Goal: Check status: Check status

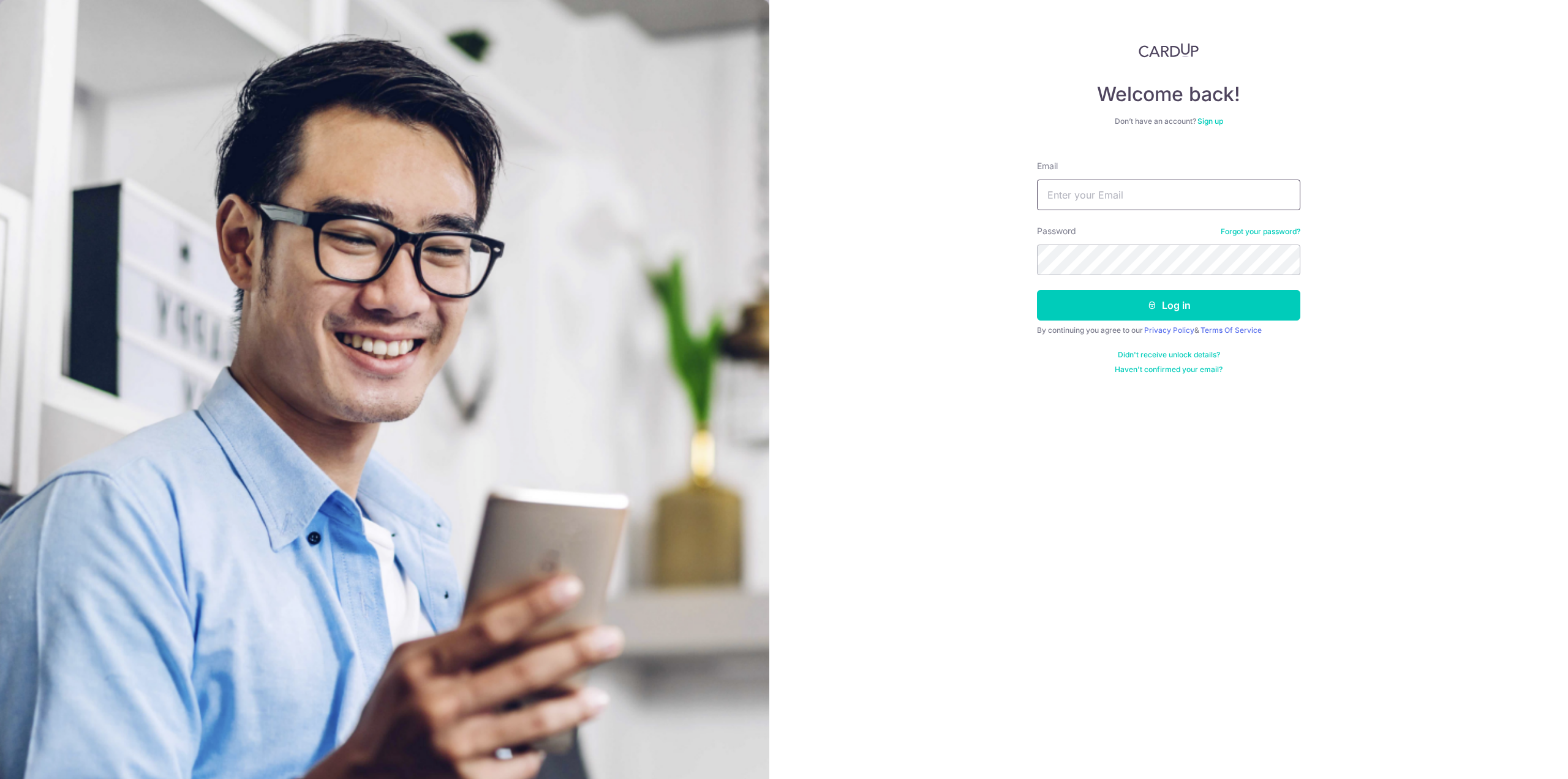
click at [1181, 193] on input "Email" at bounding box center [1169, 195] width 263 height 31
type input "[EMAIL_ADDRESS][DOMAIN_NAME]"
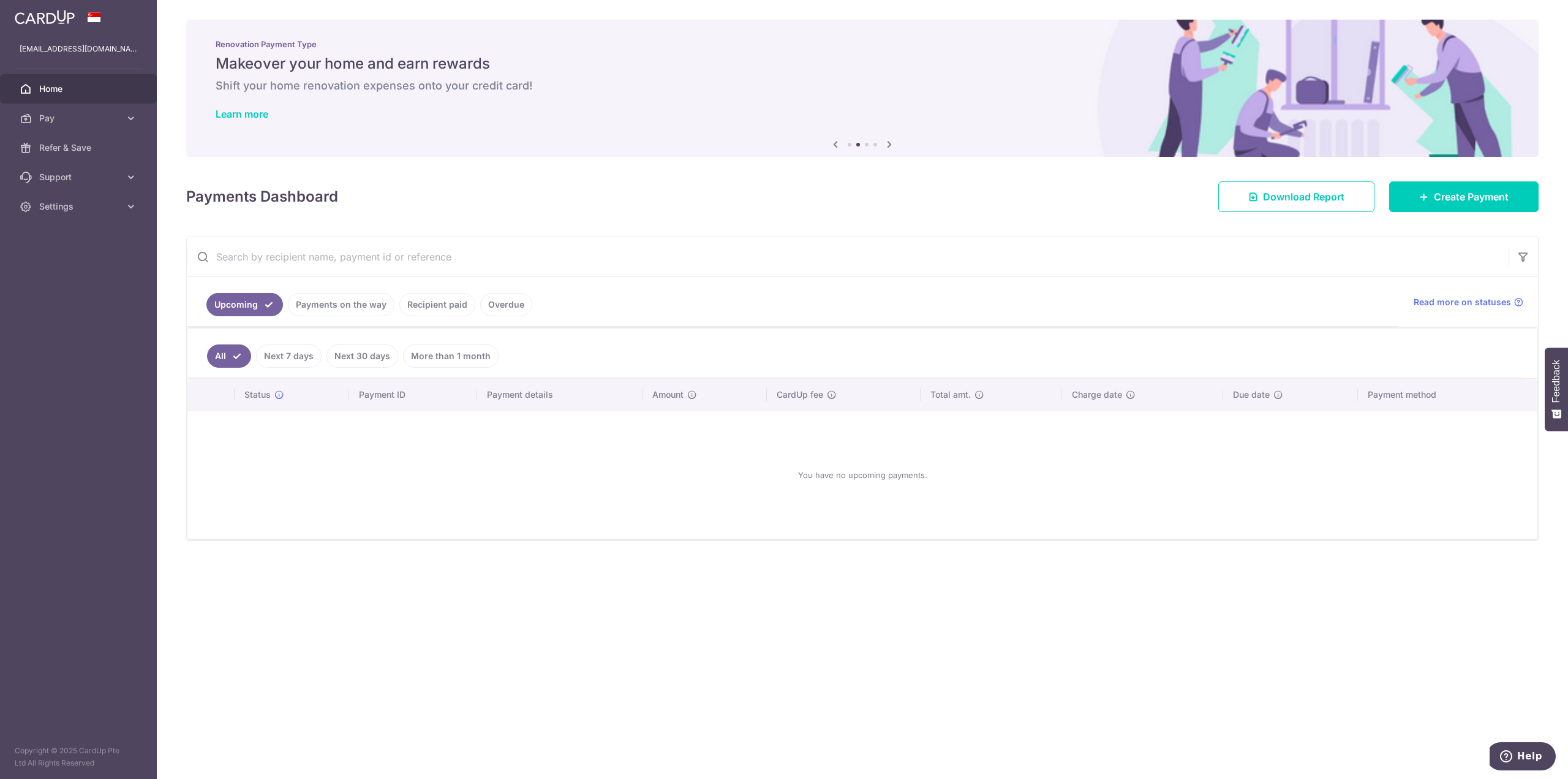
click at [437, 309] on link "Recipient paid" at bounding box center [437, 304] width 76 height 23
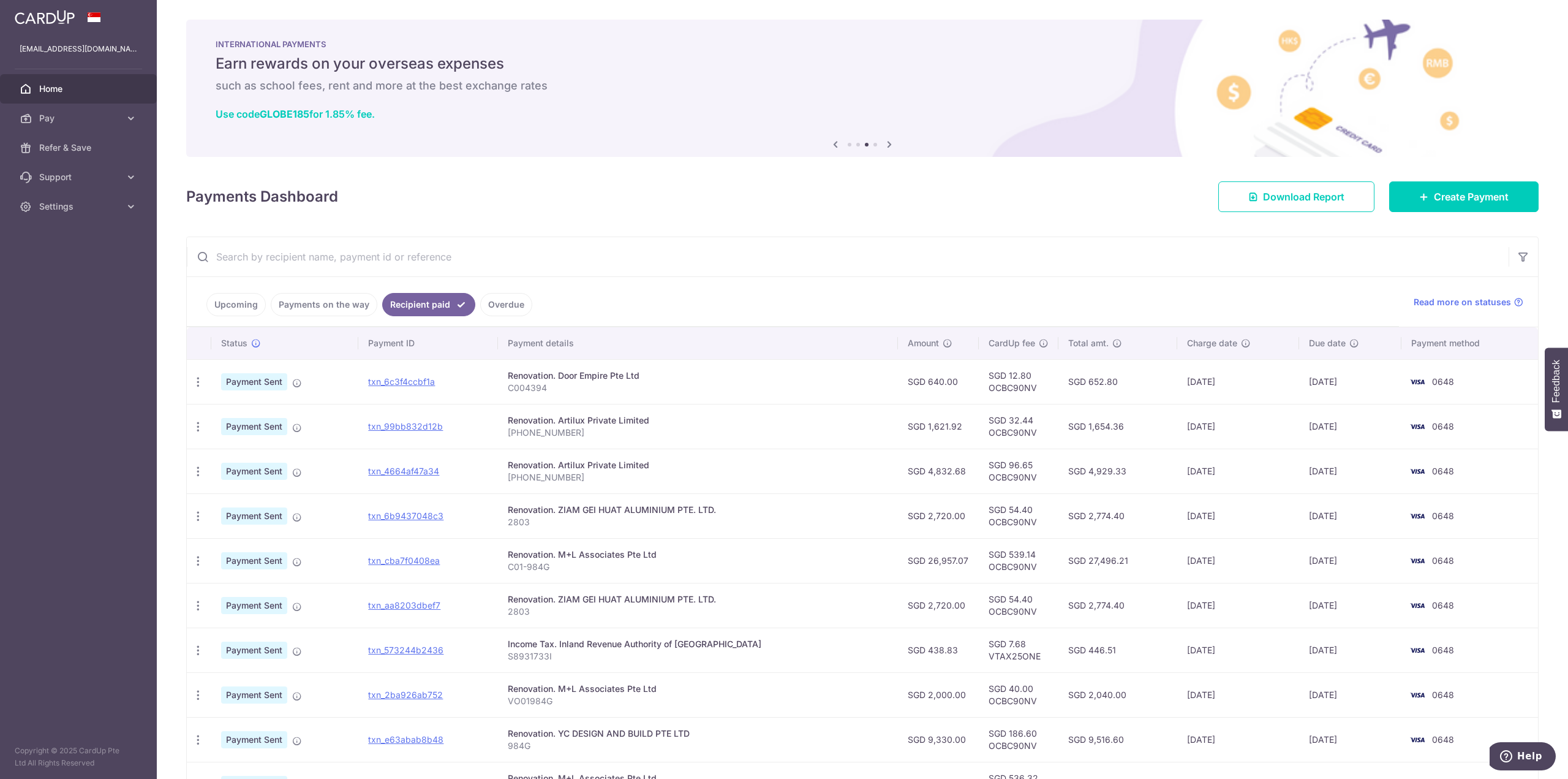
click at [324, 303] on link "Payments on the way" at bounding box center [324, 304] width 107 height 23
